Goal: Information Seeking & Learning: Find specific page/section

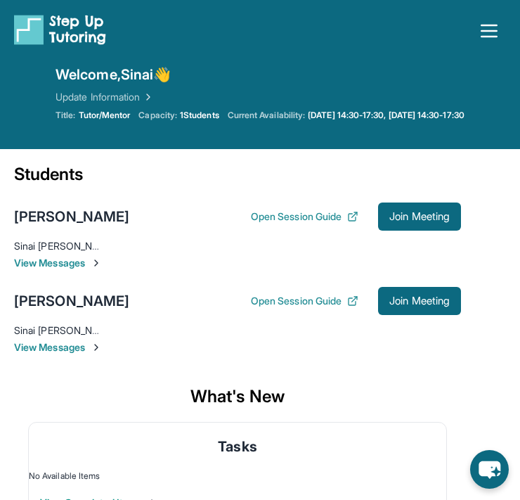
click at [498, 34] on icon "button" at bounding box center [489, 31] width 22 height 22
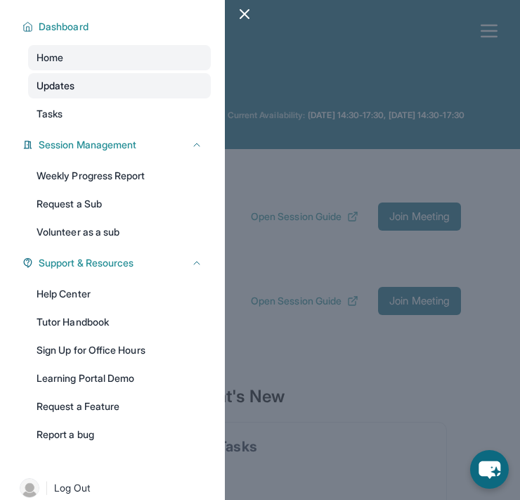
click at [135, 95] on link "Updates" at bounding box center [119, 85] width 183 height 25
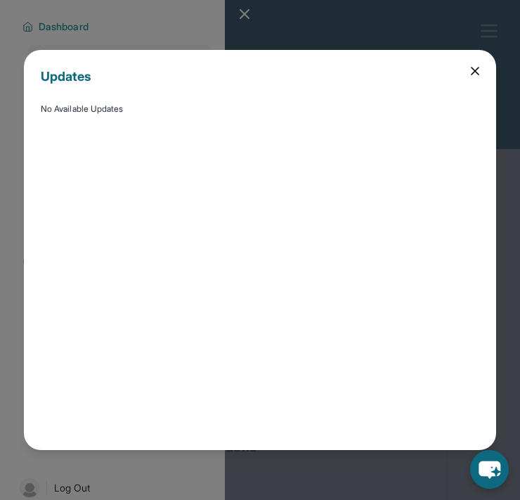
click at [476, 71] on icon at bounding box center [475, 71] width 14 height 14
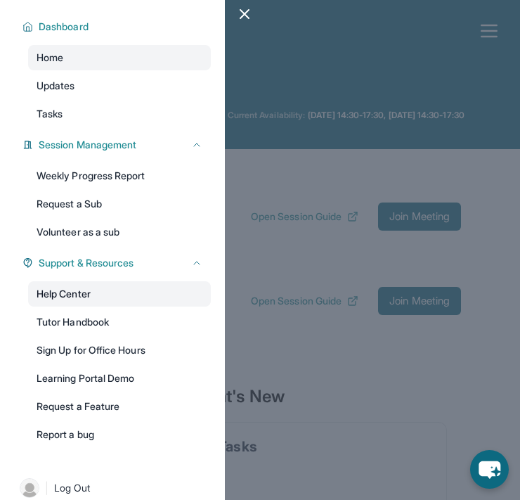
click at [77, 297] on link "Help Center" at bounding box center [119, 293] width 183 height 25
